Goal: Transaction & Acquisition: Purchase product/service

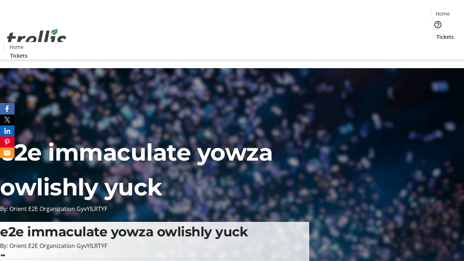
click at [436, 33] on span "Tickets" at bounding box center [444, 37] width 17 height 8
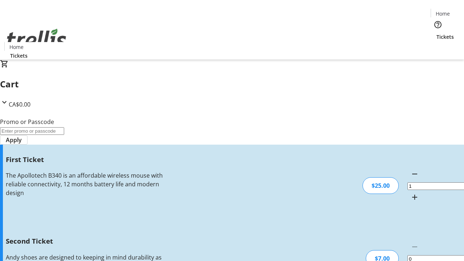
type input "2"
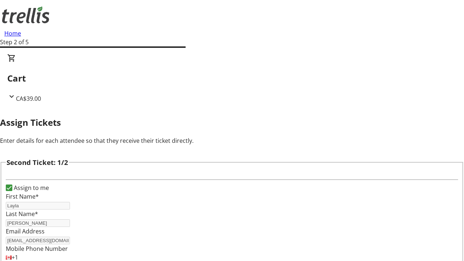
scroll to position [118, 0]
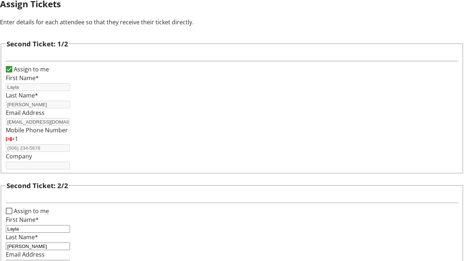
type input "[EMAIL_ADDRESS][DOMAIN_NAME]"
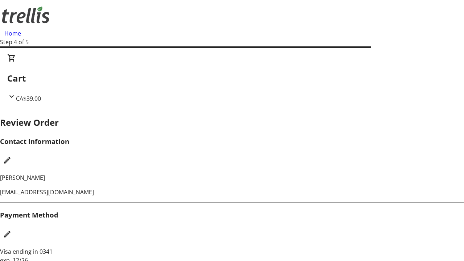
click at [12, 156] on mat-icon "Edit Contact Information" at bounding box center [7, 160] width 9 height 9
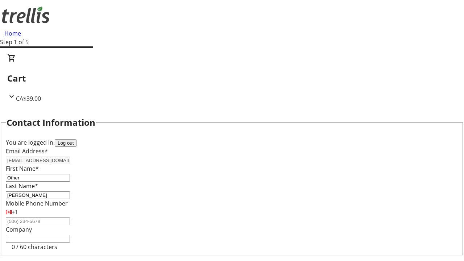
type input "Other"
type input "Name"
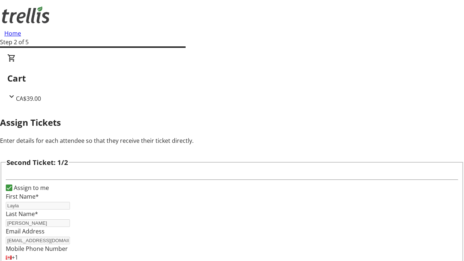
scroll to position [85, 0]
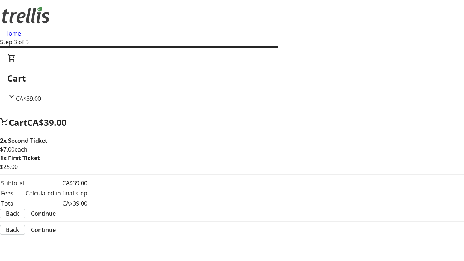
click at [56, 214] on span "Continue" at bounding box center [43, 213] width 25 height 9
